Goal: Task Accomplishment & Management: Manage account settings

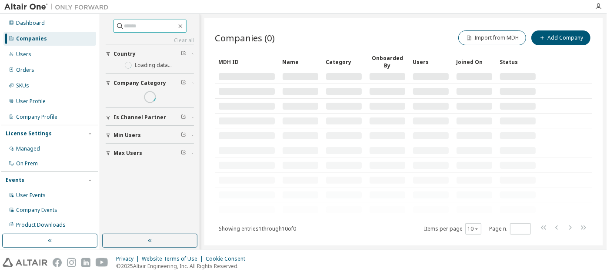
click at [152, 23] on input "text" at bounding box center [150, 26] width 52 height 9
paste input "**********"
type input "**********"
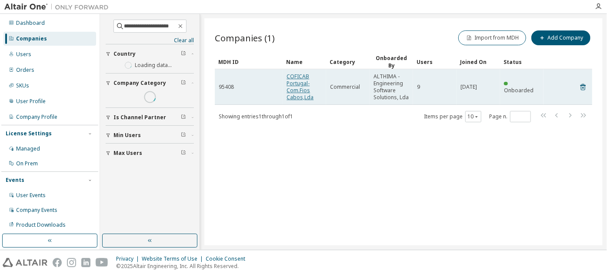
click at [292, 84] on link "COFICAB Portugal-Com.Fios Cabos,Lda" at bounding box center [299, 87] width 27 height 28
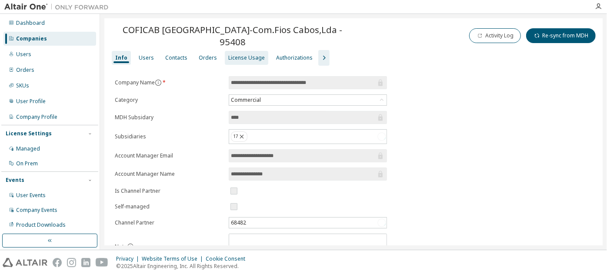
click at [246, 54] on div "License Usage" at bounding box center [246, 57] width 36 height 7
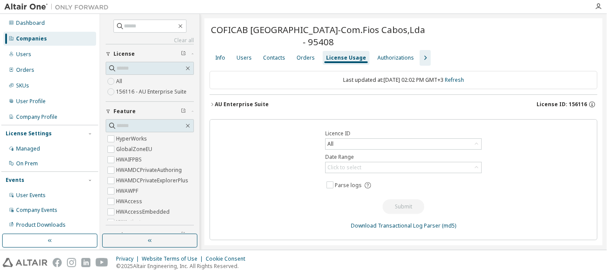
click at [236, 105] on div "AU Enterprise Suite" at bounding box center [242, 104] width 54 height 7
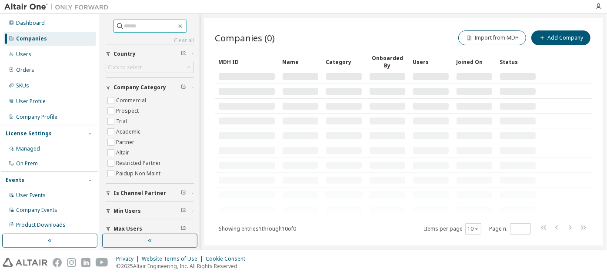
click at [145, 30] on span at bounding box center [149, 26] width 73 height 13
paste input "**********"
click at [144, 26] on input "**********" at bounding box center [150, 26] width 52 height 9
type input "**********"
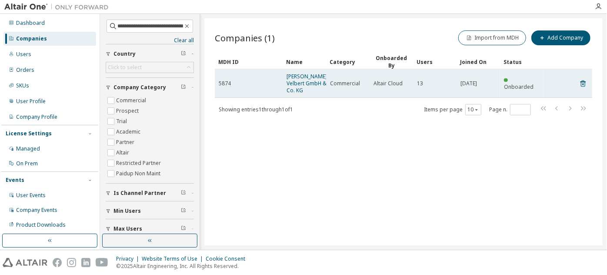
click at [301, 89] on span "WITTE-Velbert GmbH & Co. KG" at bounding box center [307, 83] width 42 height 21
click at [300, 83] on link "WITTE-Velbert GmbH & Co. KG" at bounding box center [307, 83] width 42 height 21
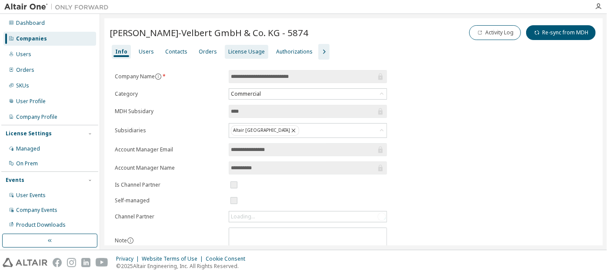
click at [237, 52] on div "License Usage" at bounding box center [246, 51] width 36 height 7
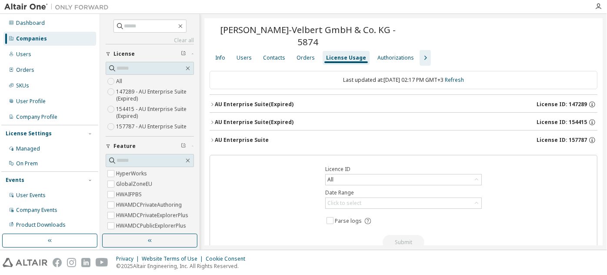
click at [259, 119] on div "AU Enterprise Suite (Expired)" at bounding box center [254, 122] width 79 height 7
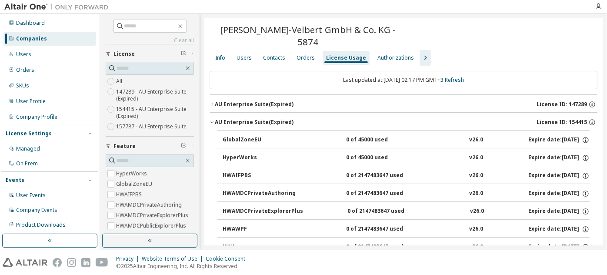
click at [259, 119] on div "AU Enterprise Suite (Expired)" at bounding box center [254, 122] width 79 height 7
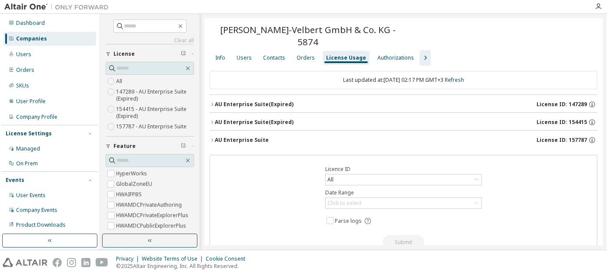
click at [265, 101] on div "AU Enterprise Suite (Expired)" at bounding box center [254, 104] width 79 height 7
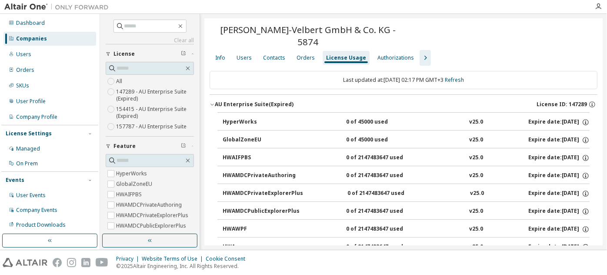
click at [265, 101] on div "AU Enterprise Suite (Expired)" at bounding box center [254, 104] width 79 height 7
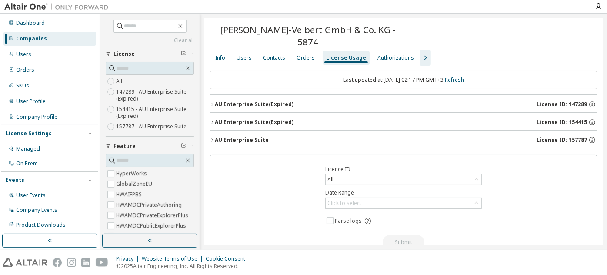
click at [257, 136] on div "AU Enterprise Suite" at bounding box center [242, 139] width 54 height 7
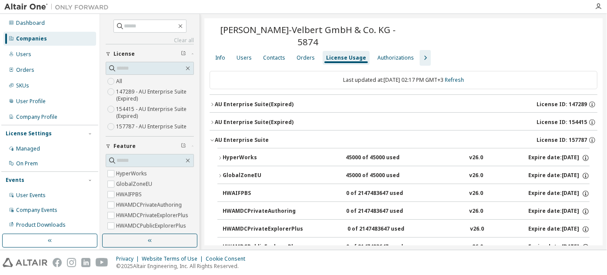
click at [234, 154] on div "HyperWorks" at bounding box center [261, 158] width 78 height 8
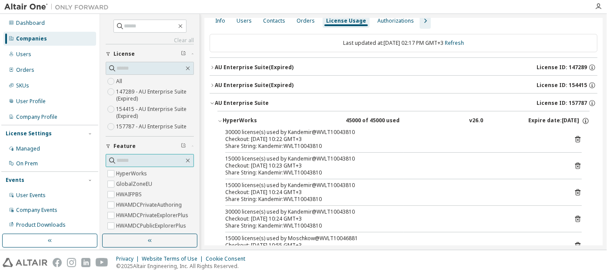
scroll to position [83, 0]
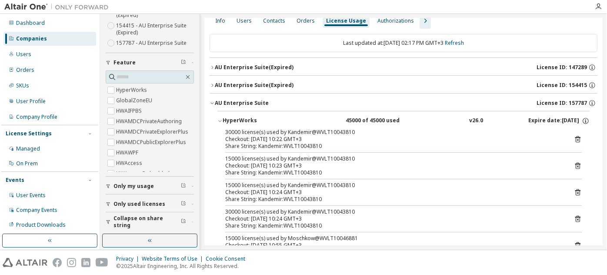
click at [140, 223] on span "Collapse on share string" at bounding box center [146, 222] width 67 height 14
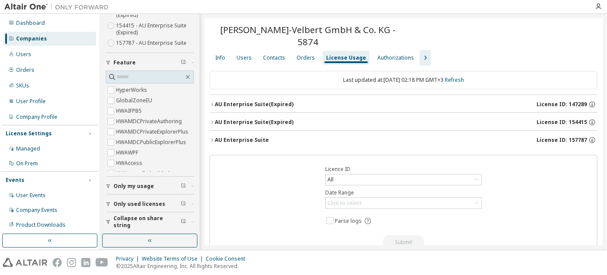
click at [265, 136] on div "AU Enterprise Suite License ID: 157787" at bounding box center [406, 140] width 382 height 8
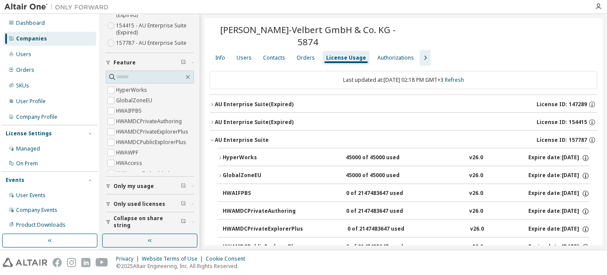
click at [252, 154] on div "HyperWorks" at bounding box center [261, 158] width 78 height 8
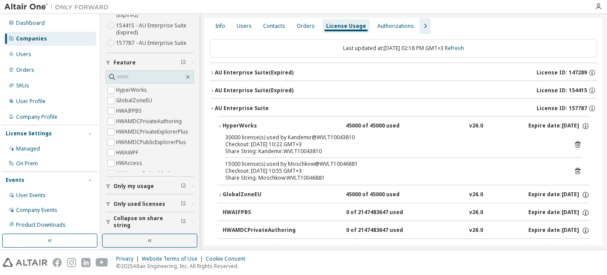
scroll to position [0, 0]
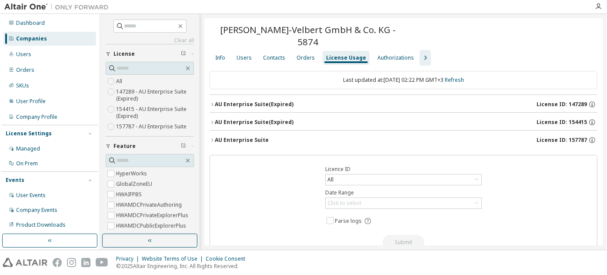
click at [243, 136] on div "AU Enterprise Suite" at bounding box center [242, 139] width 54 height 7
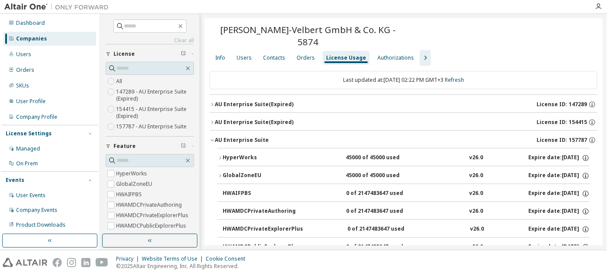
scroll to position [83, 0]
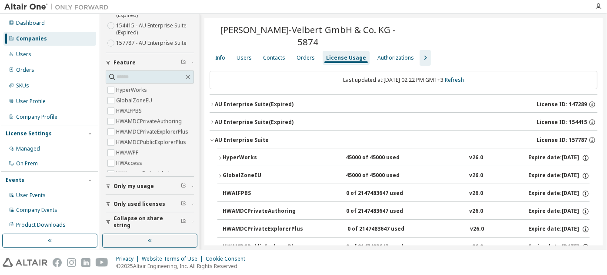
click at [144, 219] on span "Collapse on share string" at bounding box center [146, 222] width 67 height 14
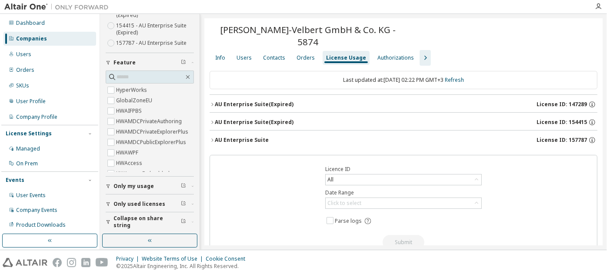
click at [243, 136] on div "AU Enterprise Suite" at bounding box center [242, 139] width 54 height 7
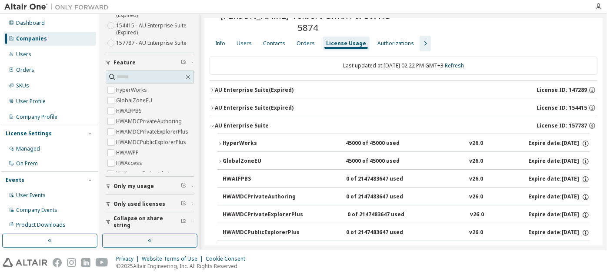
scroll to position [16, 0]
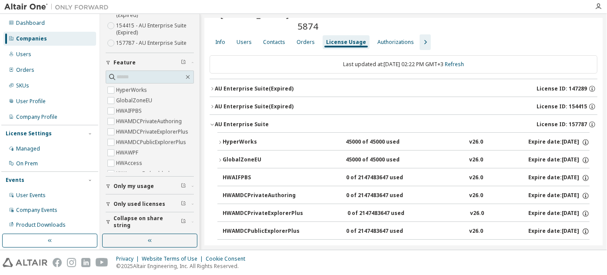
click at [245, 156] on div "GlobalZoneEU" at bounding box center [261, 160] width 78 height 8
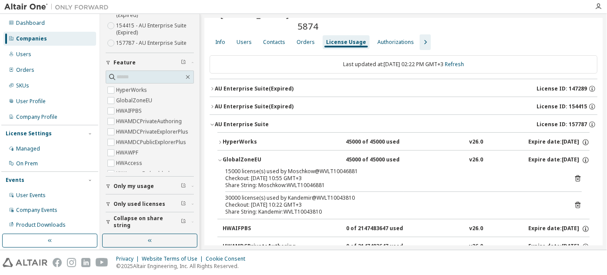
scroll to position [0, 0]
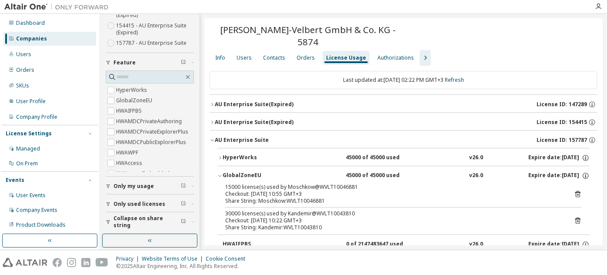
click at [222, 252] on div "HWAMDCPrivateAuthoring 0 of 2147483647 used v26.0 Expire date: 2026-09-15" at bounding box center [403, 261] width 372 height 18
click at [240, 54] on div "Users" at bounding box center [243, 57] width 15 height 7
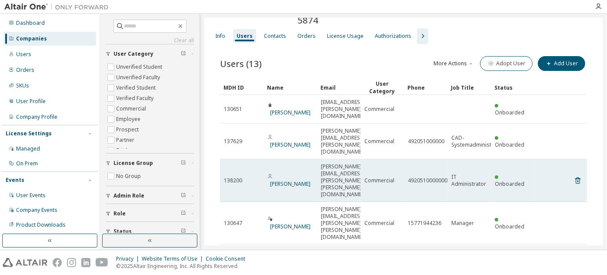
scroll to position [22, 0]
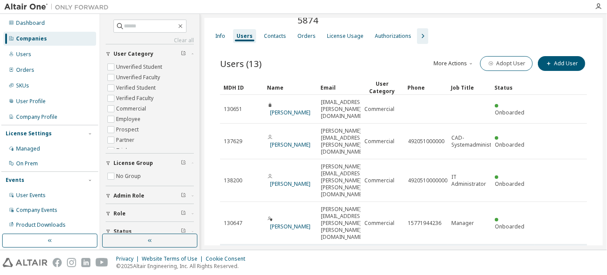
click at [283, 258] on link "Dimitrij Moschkowitsch" at bounding box center [290, 261] width 40 height 7
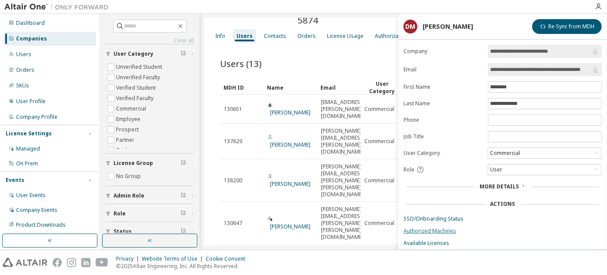
click at [437, 229] on link "Authorized Machines" at bounding box center [502, 230] width 198 height 7
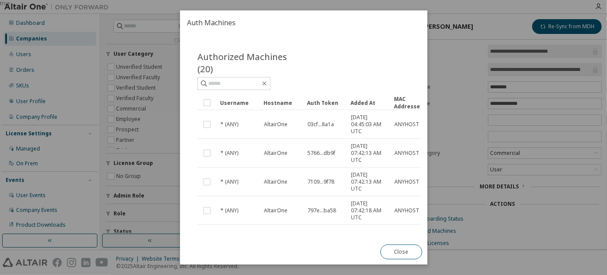
click at [238, 98] on div "Username" at bounding box center [238, 103] width 36 height 14
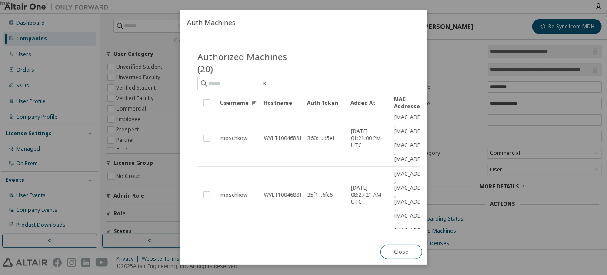
click at [444, 132] on div "true" at bounding box center [303, 137] width 607 height 275
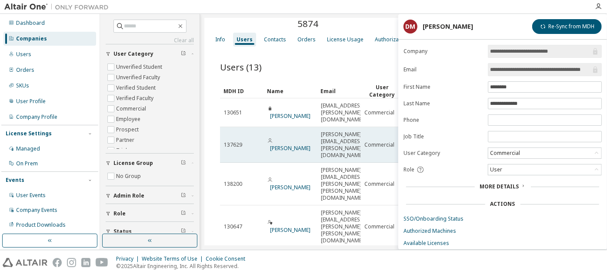
scroll to position [128, 0]
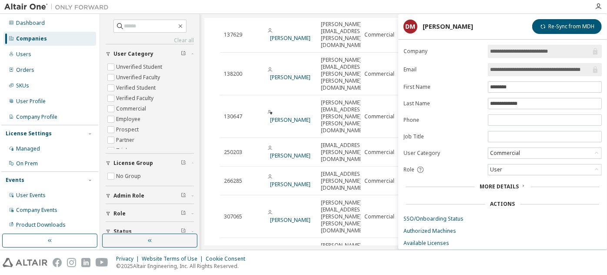
click at [416, 228] on link "Authorized Machines" at bounding box center [502, 230] width 198 height 7
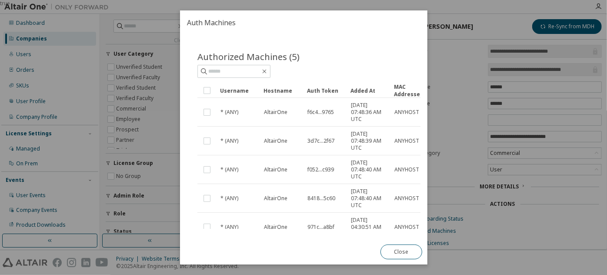
click at [246, 96] on div "Username" at bounding box center [238, 90] width 36 height 14
click at [239, 89] on div "Username" at bounding box center [238, 90] width 36 height 14
click at [455, 109] on div "true" at bounding box center [303, 137] width 607 height 275
